Goal: Information Seeking & Learning: Learn about a topic

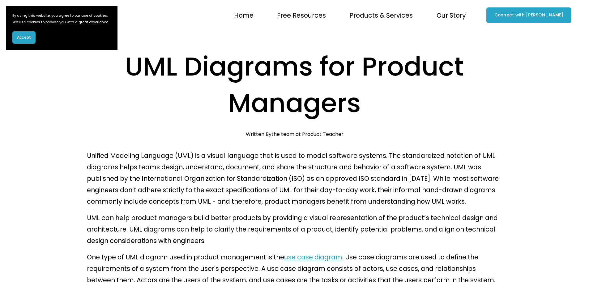
click at [21, 40] on span "Accept" at bounding box center [24, 38] width 14 height 6
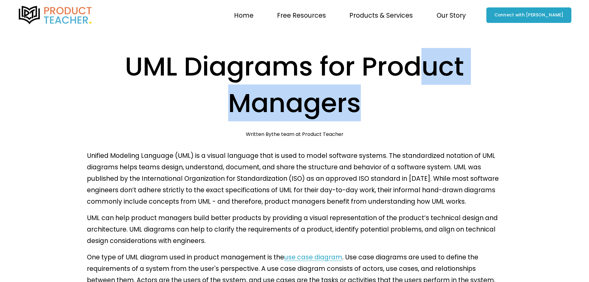
drag, startPoint x: 411, startPoint y: 61, endPoint x: 476, endPoint y: 61, distance: 65.8
click at [474, 61] on h1 "UML Diagrams for Product Managers" at bounding box center [294, 84] width 415 height 73
click at [495, 60] on h1 "UML Diagrams for Product Managers" at bounding box center [294, 84] width 415 height 73
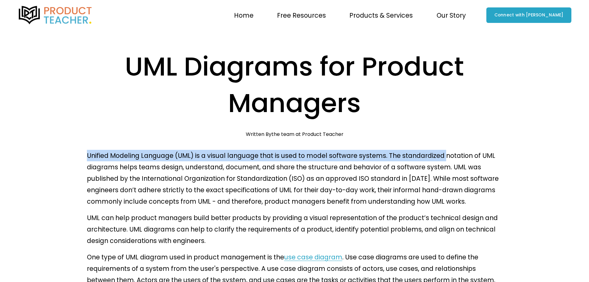
drag, startPoint x: 87, startPoint y: 109, endPoint x: 421, endPoint y: 104, distance: 333.6
click at [421, 150] on p "Unified Modeling Language (UML) is a visual language that is used to model soft…" at bounding box center [294, 178] width 415 height 57
click at [191, 150] on p "Unified Modeling Language (UML) is a visual language that is used to model soft…" at bounding box center [294, 178] width 415 height 57
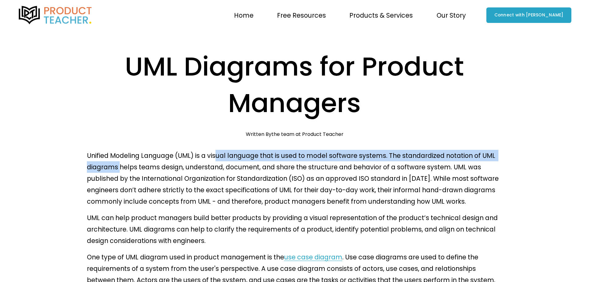
drag, startPoint x: 206, startPoint y: 109, endPoint x: 505, endPoint y: 107, distance: 298.6
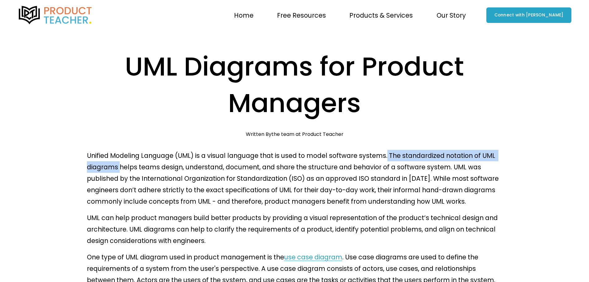
drag, startPoint x: 390, startPoint y: 106, endPoint x: 510, endPoint y: 106, distance: 120.2
drag, startPoint x: 405, startPoint y: 109, endPoint x: 525, endPoint y: 109, distance: 119.9
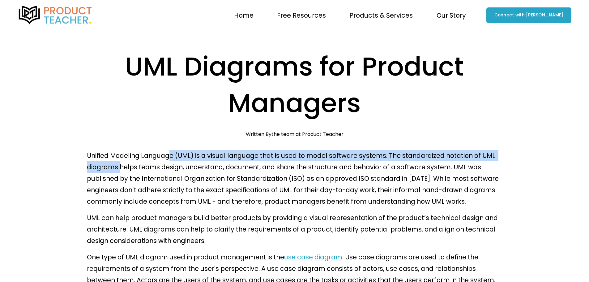
drag, startPoint x: 501, startPoint y: 110, endPoint x: 148, endPoint y: 109, distance: 352.7
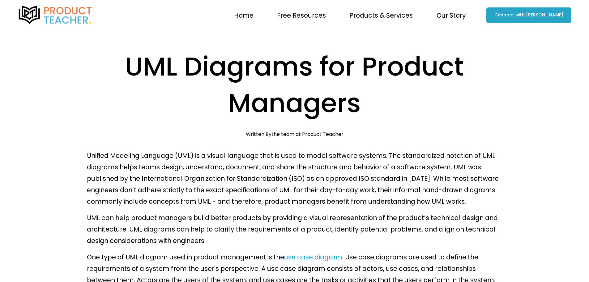
click at [96, 150] on p "Unified Modeling Language (UML) is a visual language that is used to model soft…" at bounding box center [294, 178] width 415 height 57
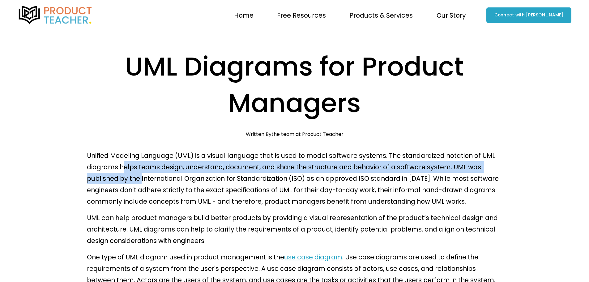
drag, startPoint x: 91, startPoint y: 119, endPoint x: 476, endPoint y: 117, distance: 384.9
click at [476, 150] on p "Unified Modeling Language (UML) is a visual language that is used to model soft…" at bounding box center [294, 178] width 415 height 57
click at [478, 150] on p "Unified Modeling Language (UML) is a visual language that is used to model soft…" at bounding box center [294, 178] width 415 height 57
drag, startPoint x: 169, startPoint y: 119, endPoint x: 463, endPoint y: 119, distance: 294.3
click at [463, 150] on p "Unified Modeling Language (UML) is a visual language that is used to model soft…" at bounding box center [294, 178] width 415 height 57
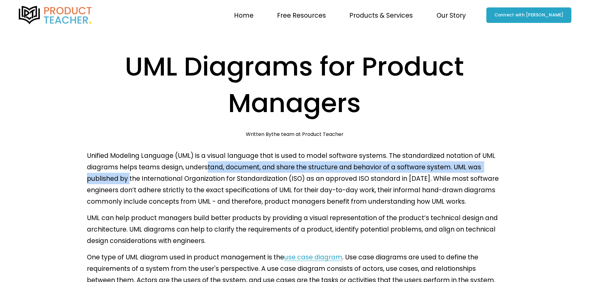
click at [463, 150] on p "Unified Modeling Language (UML) is a visual language that is used to model soft…" at bounding box center [294, 178] width 415 height 57
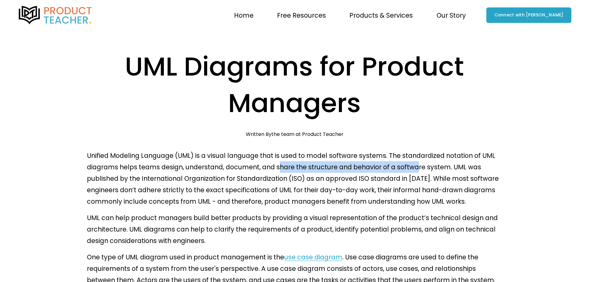
drag, startPoint x: 236, startPoint y: 121, endPoint x: 408, endPoint y: 118, distance: 172.8
click at [387, 150] on p "Unified Modeling Language (UML) is a visual language that is used to model soft…" at bounding box center [294, 178] width 415 height 57
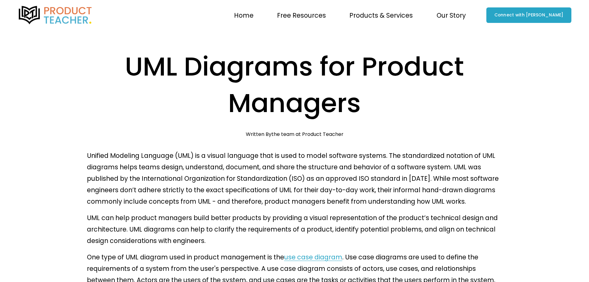
click at [414, 150] on p "Unified Modeling Language (UML) is a visual language that is used to model soft…" at bounding box center [294, 178] width 415 height 57
